Goal: Task Accomplishment & Management: Use online tool/utility

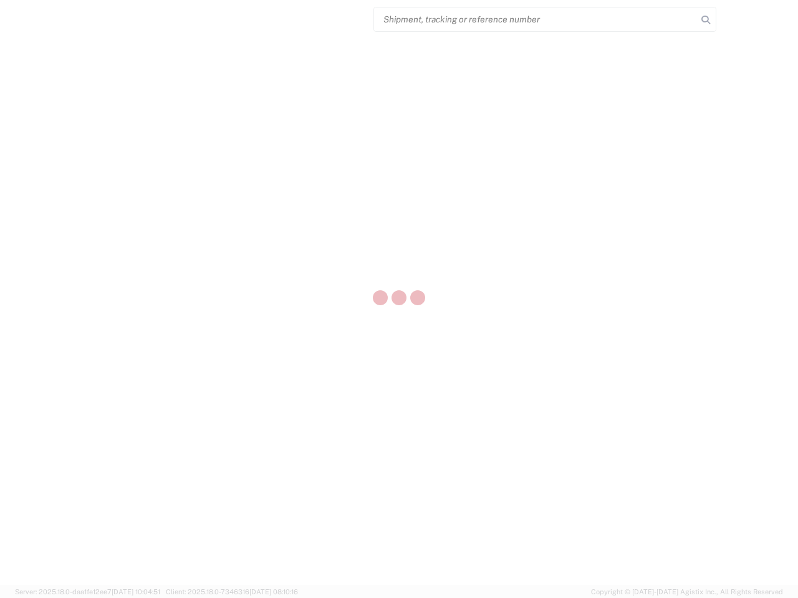
select select "US"
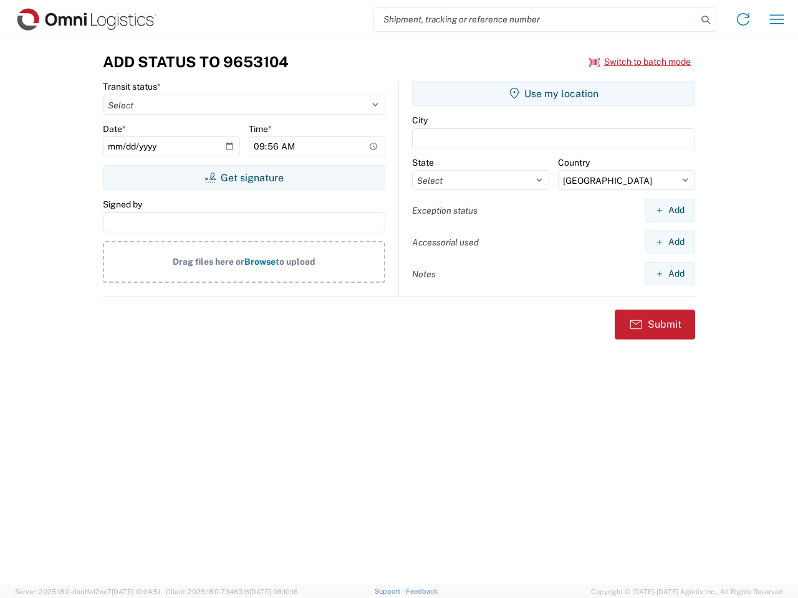
click at [535, 19] on input "search" at bounding box center [535, 19] width 323 height 24
click at [706, 20] on icon at bounding box center [705, 19] width 17 height 17
click at [743, 19] on icon at bounding box center [743, 19] width 20 height 20
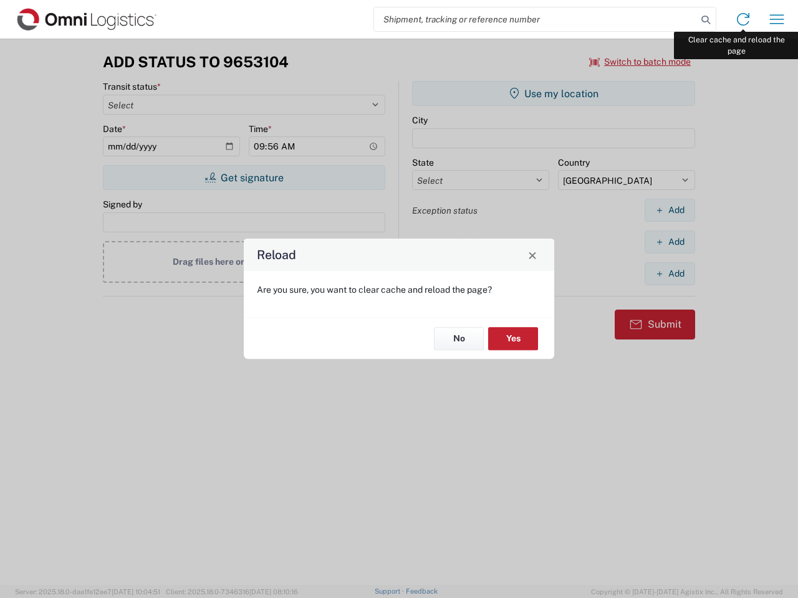
click at [777, 19] on div "Reload Are you sure, you want to clear cache and reload the page? No Yes" at bounding box center [399, 299] width 798 height 598
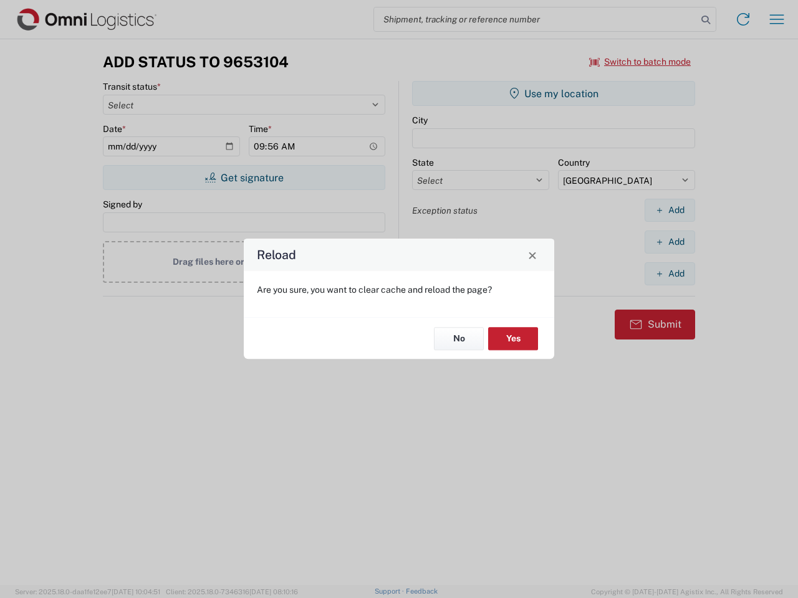
click at [640, 62] on div "Reload Are you sure, you want to clear cache and reload the page? No Yes" at bounding box center [399, 299] width 798 height 598
click at [244, 178] on div "Reload Are you sure, you want to clear cache and reload the page? No Yes" at bounding box center [399, 299] width 798 height 598
click at [553, 93] on div "Reload Are you sure, you want to clear cache and reload the page? No Yes" at bounding box center [399, 299] width 798 height 598
click at [669, 210] on div "Reload Are you sure, you want to clear cache and reload the page? No Yes" at bounding box center [399, 299] width 798 height 598
click at [669, 242] on div "Reload Are you sure, you want to clear cache and reload the page? No Yes" at bounding box center [399, 299] width 798 height 598
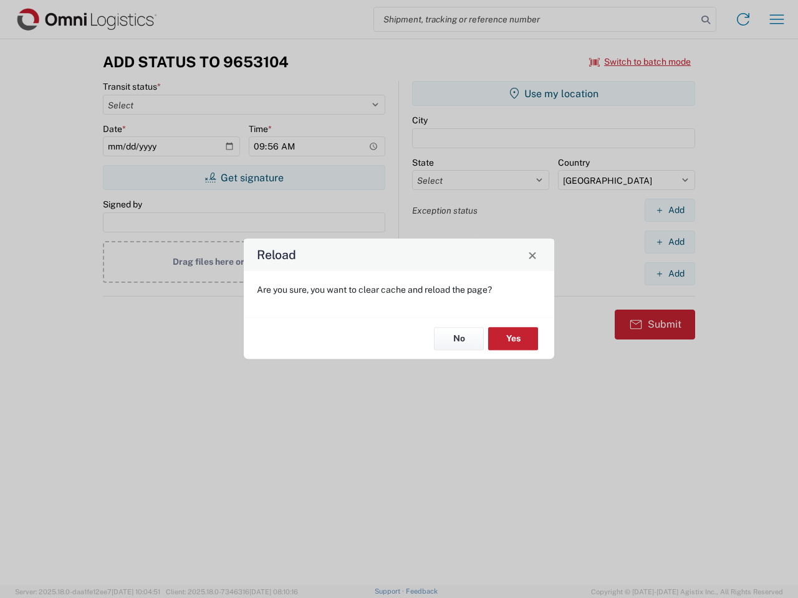
click at [669, 274] on div "Reload Are you sure, you want to clear cache and reload the page? No Yes" at bounding box center [399, 299] width 798 height 598
